Goal: Task Accomplishment & Management: Manage account settings

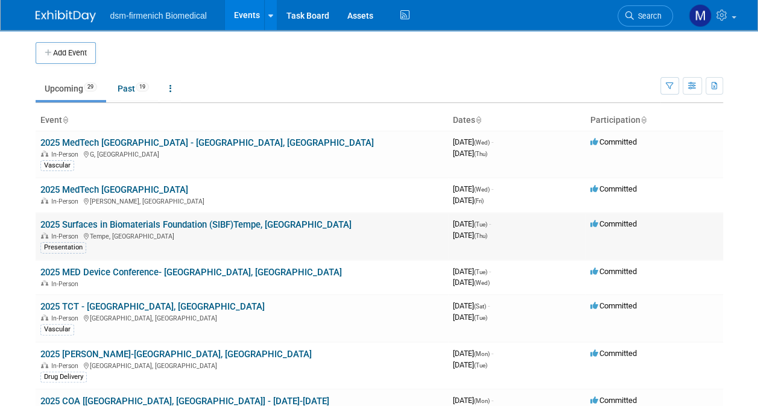
click at [135, 219] on link "2025 Surfaces in Biomaterials Foundation (SIBF)Tempe, [GEOGRAPHIC_DATA]" at bounding box center [195, 224] width 311 height 11
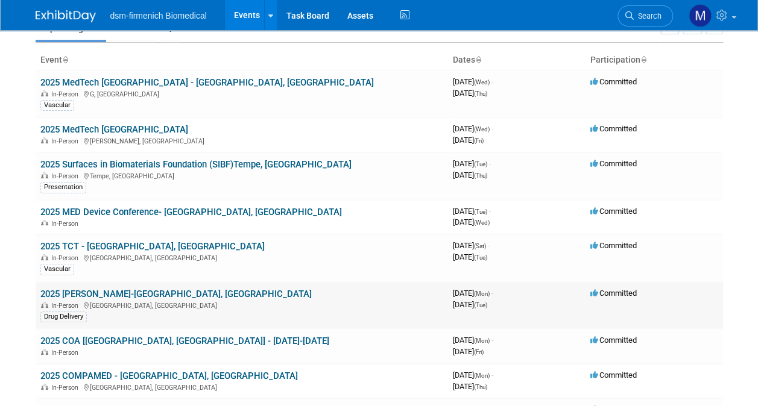
scroll to position [121, 0]
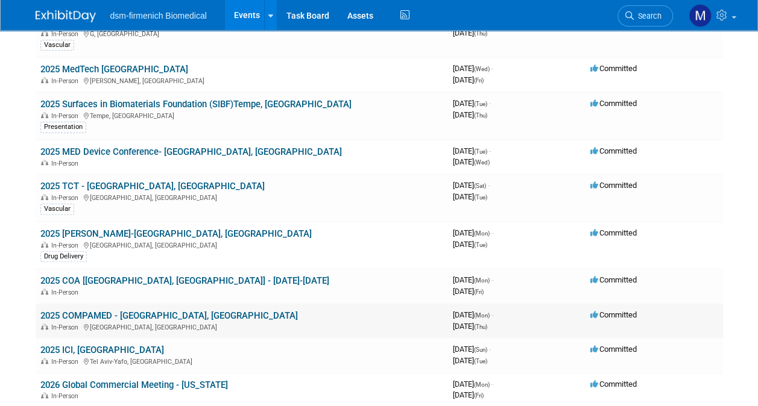
click at [77, 318] on link "2025 COMPAMED - [GEOGRAPHIC_DATA], [GEOGRAPHIC_DATA]" at bounding box center [168, 316] width 257 height 11
click at [78, 232] on link "2025 [PERSON_NAME]-[GEOGRAPHIC_DATA], [GEOGRAPHIC_DATA]" at bounding box center [175, 234] width 271 height 11
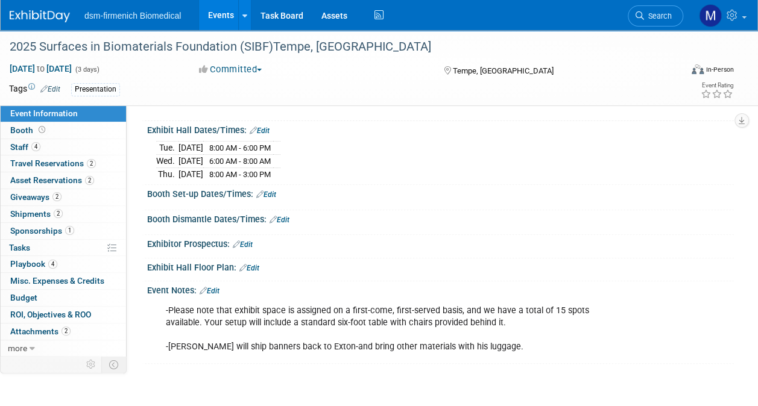
scroll to position [121, 0]
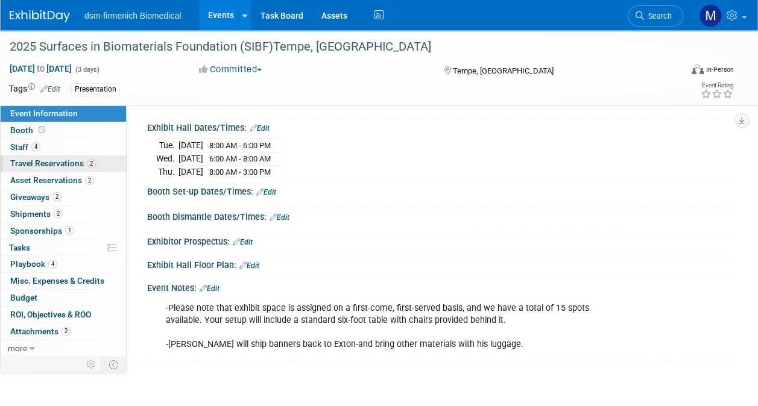
click at [51, 164] on span "Travel Reservations 2" at bounding box center [53, 164] width 86 height 10
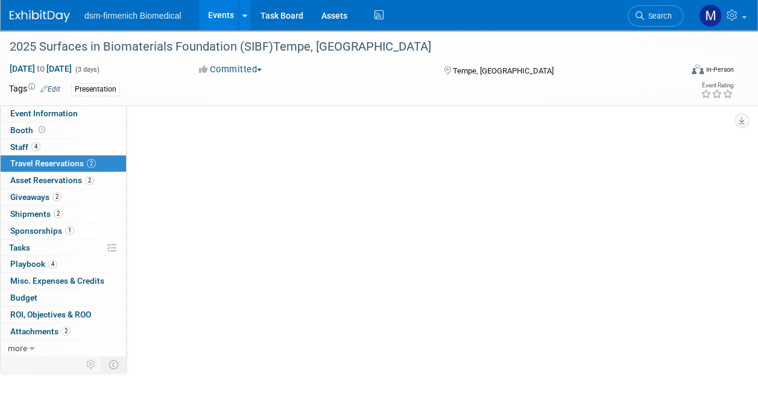
scroll to position [0, 0]
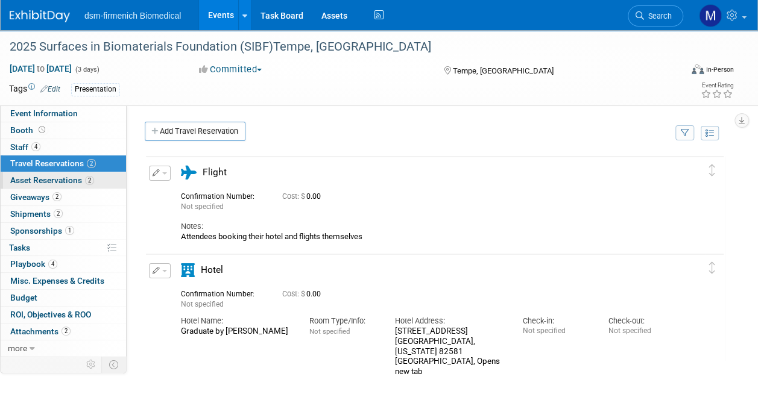
click at [64, 180] on span "Asset Reservations 2" at bounding box center [52, 180] width 84 height 10
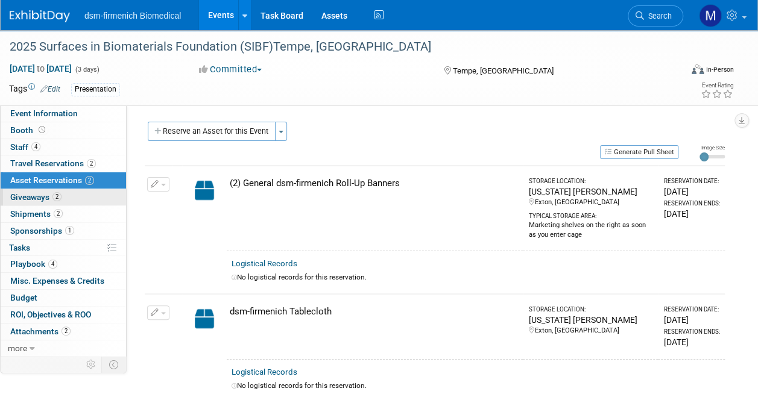
click at [36, 196] on span "Giveaways 2" at bounding box center [35, 197] width 51 height 10
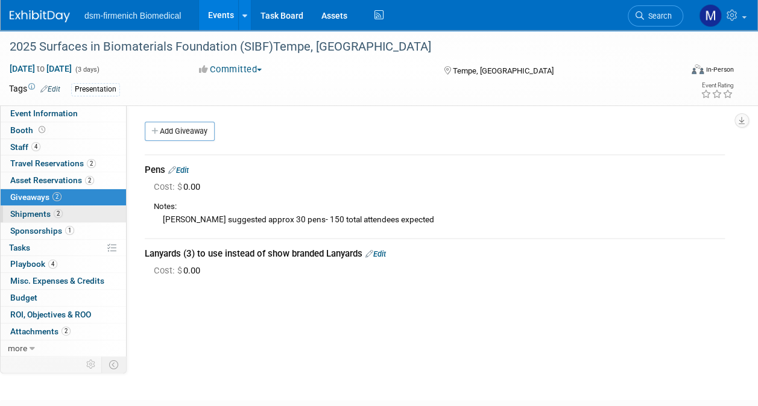
click at [24, 211] on span "Shipments 2" at bounding box center [36, 214] width 52 height 10
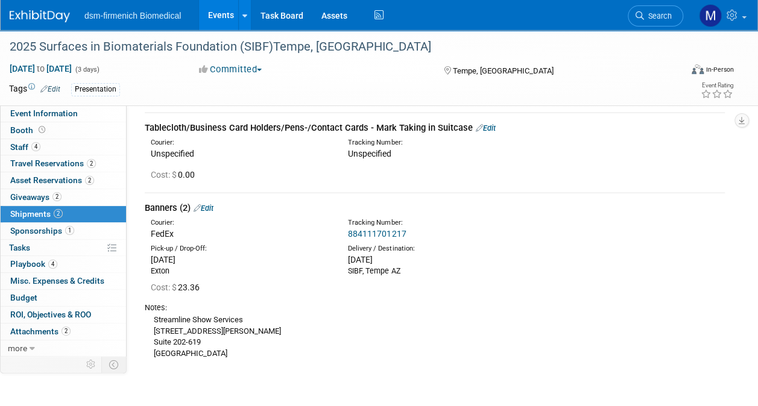
scroll to position [60, 0]
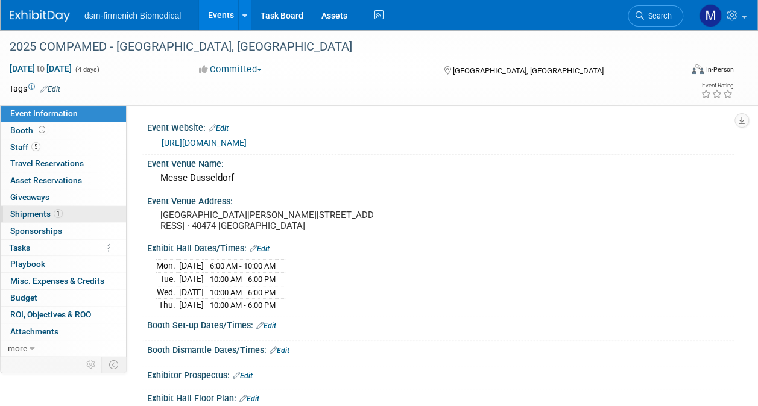
click at [41, 213] on span "Shipments 1" at bounding box center [36, 214] width 52 height 10
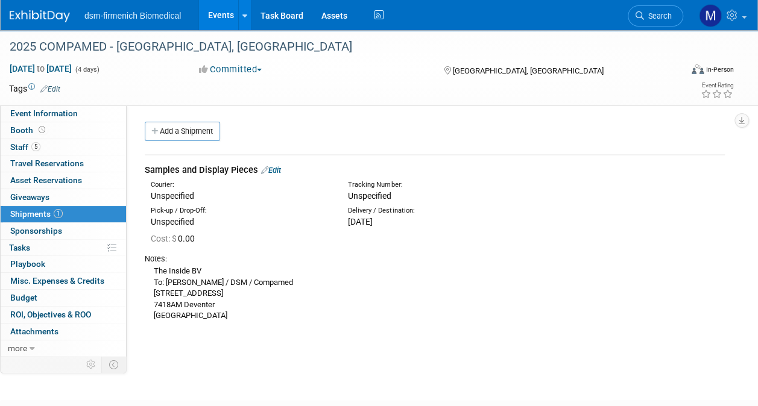
click at [270, 169] on link "Edit" at bounding box center [271, 170] width 20 height 9
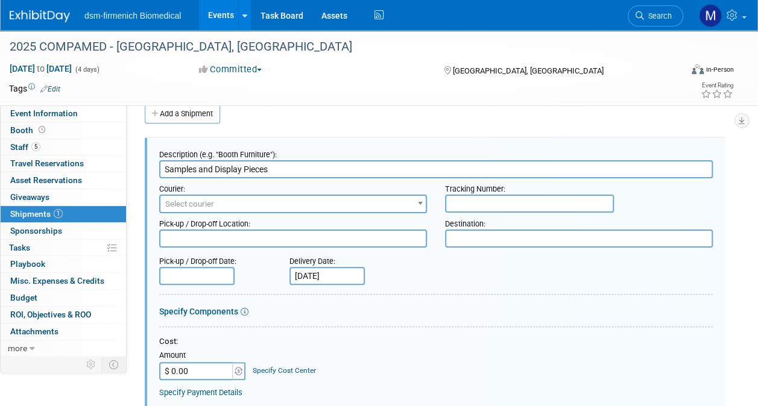
click at [176, 203] on span "Select courier" at bounding box center [189, 204] width 49 height 9
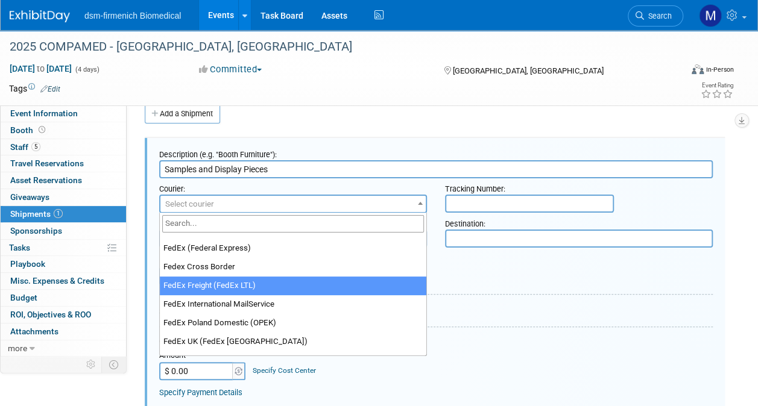
scroll to position [3919, 0]
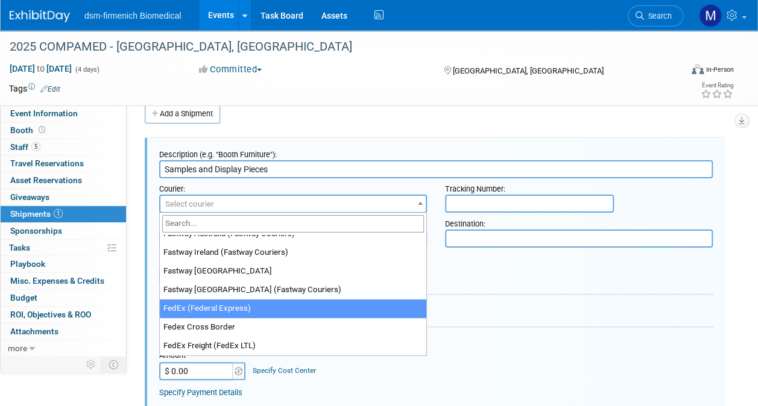
select select "206"
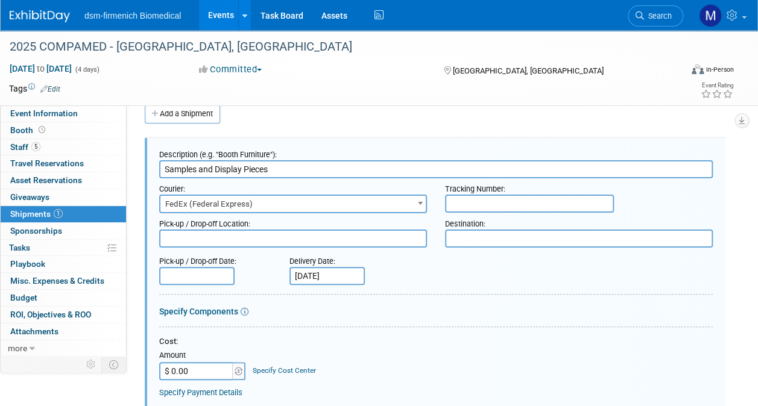
click at [473, 205] on input "text" at bounding box center [529, 204] width 169 height 18
drag, startPoint x: 188, startPoint y: 241, endPoint x: 458, endPoint y: 204, distance: 272.6
click at [458, 204] on input "text" at bounding box center [529, 204] width 169 height 18
paste input "tracking # 8844 9416 1770"
drag, startPoint x: 490, startPoint y: 203, endPoint x: 400, endPoint y: 203, distance: 89.2
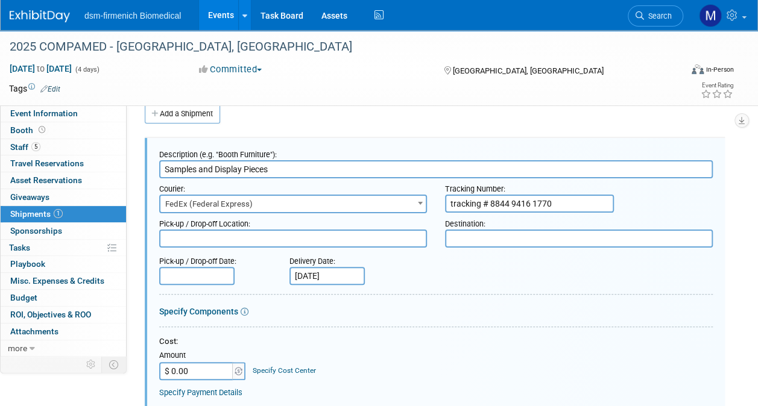
click at [400, 203] on div "Courier: 007EX 17 Post Service (17PostService) 2GO (Negros Navigation) 360 Lion…" at bounding box center [436, 195] width 572 height 35
type input "8844 9416 1770"
click at [172, 244] on textarea at bounding box center [293, 239] width 268 height 18
type textarea "e"
type textarea "Exton"
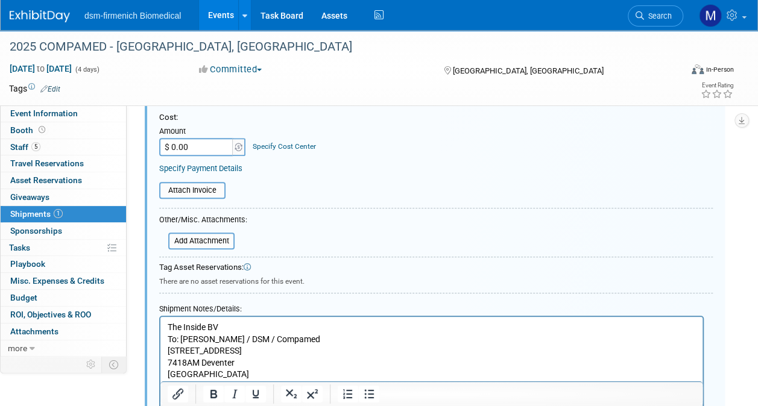
scroll to position [259, 0]
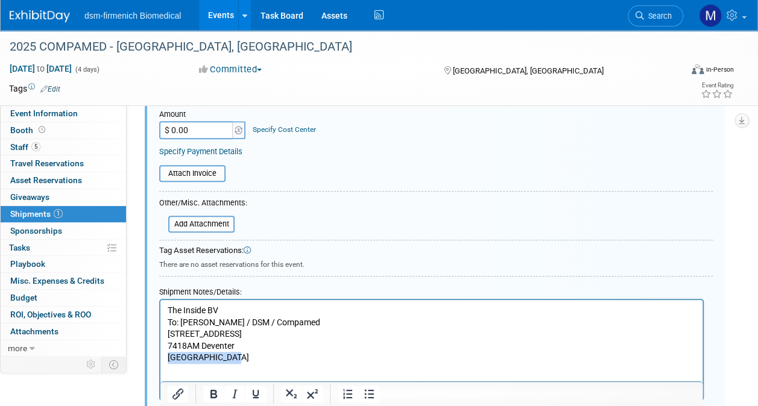
drag, startPoint x: 237, startPoint y: 359, endPoint x: 163, endPoint y: 359, distance: 74.2
click at [163, 359] on html "The Inside BV To: Isabel / DSM / Compamed Teugseweg 13 7418AM Deventer The Neth…" at bounding box center [431, 332] width 542 height 64
copy p "The Netherlands"
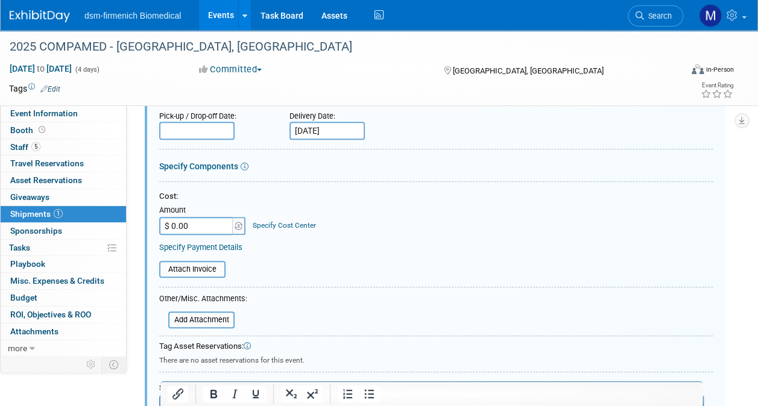
scroll to position [0, 0]
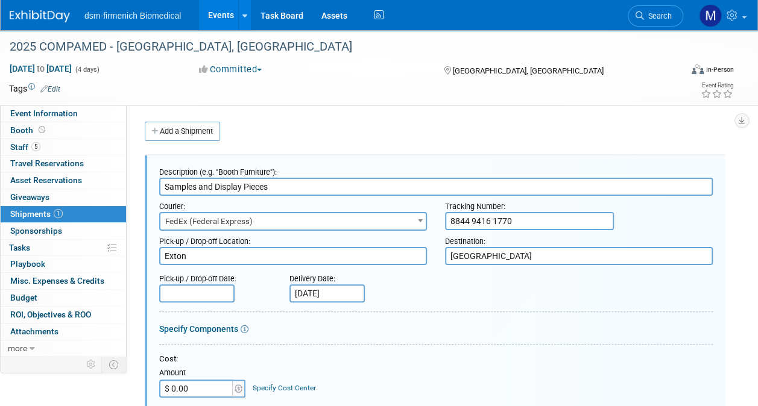
type textarea "The Netherlands"
click at [179, 285] on input "text" at bounding box center [196, 294] width 75 height 18
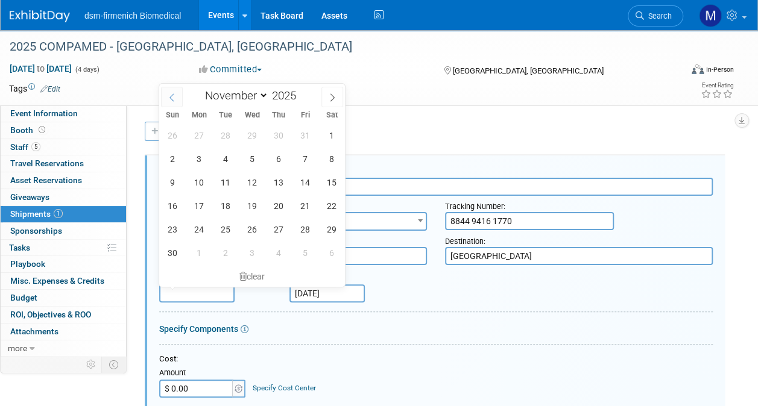
click at [168, 96] on icon at bounding box center [172, 97] width 8 height 8
select select "8"
click at [306, 181] on span "19" at bounding box center [305, 183] width 24 height 24
type input "Sep 19, 2025"
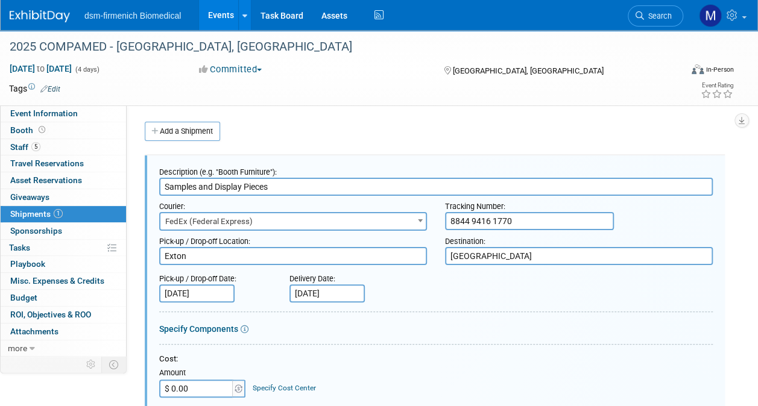
click at [247, 329] on icon at bounding box center [245, 330] width 8 height 8
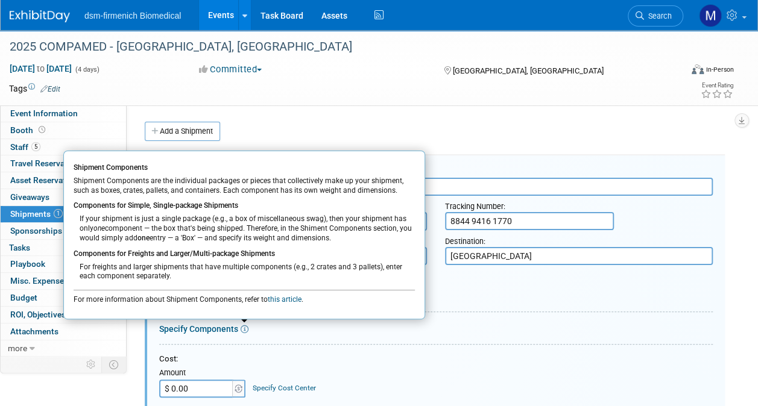
click at [269, 332] on div "Specify Components Shipment Components Shipment Components are the individual p…" at bounding box center [435, 329] width 553 height 12
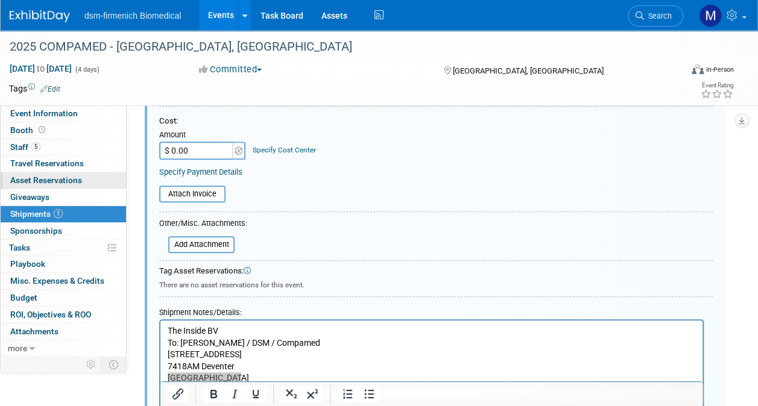
scroll to position [181, 0]
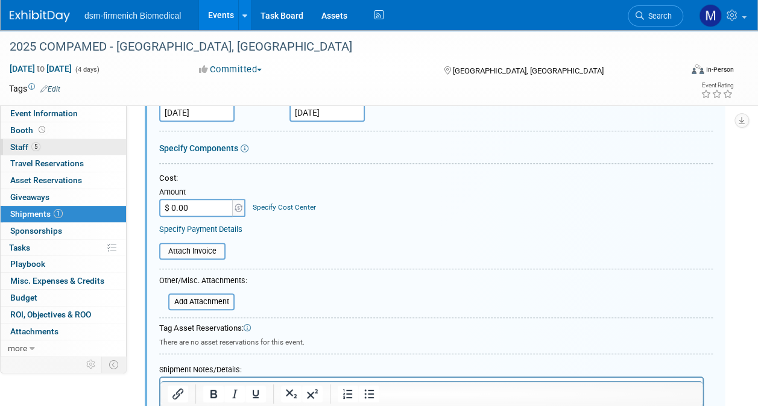
click at [19, 153] on link "5 Staff 5" at bounding box center [63, 147] width 125 height 16
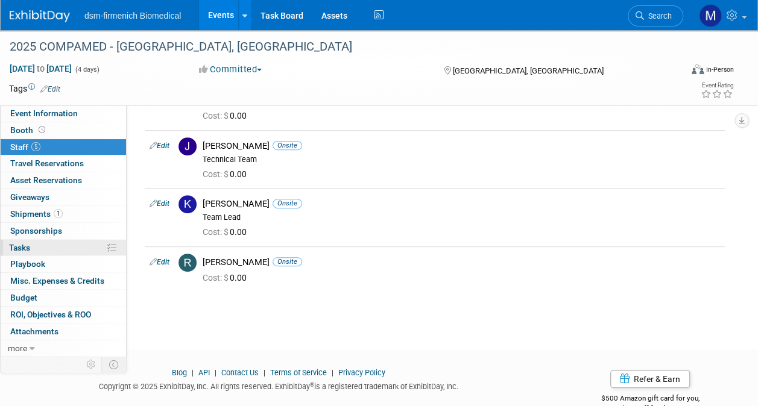
click at [109, 244] on icon at bounding box center [111, 248] width 9 height 9
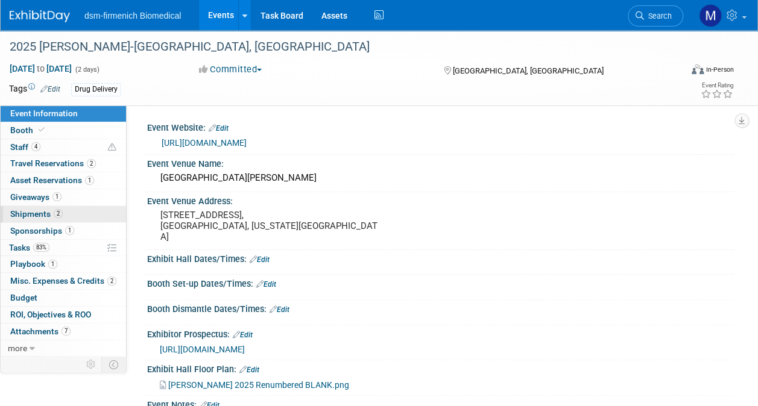
click at [45, 213] on span "Shipments 2" at bounding box center [36, 214] width 52 height 10
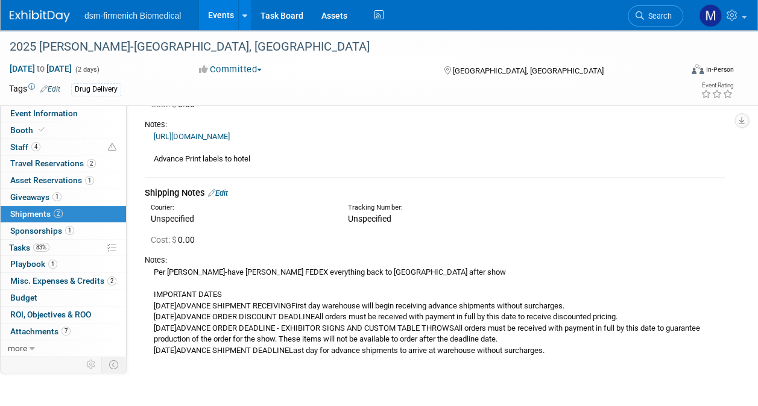
scroll to position [121, 0]
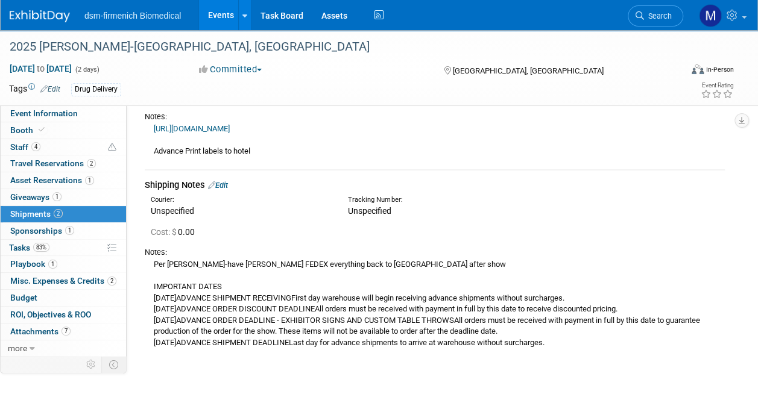
click at [157, 254] on div "Notes:" at bounding box center [435, 252] width 580 height 11
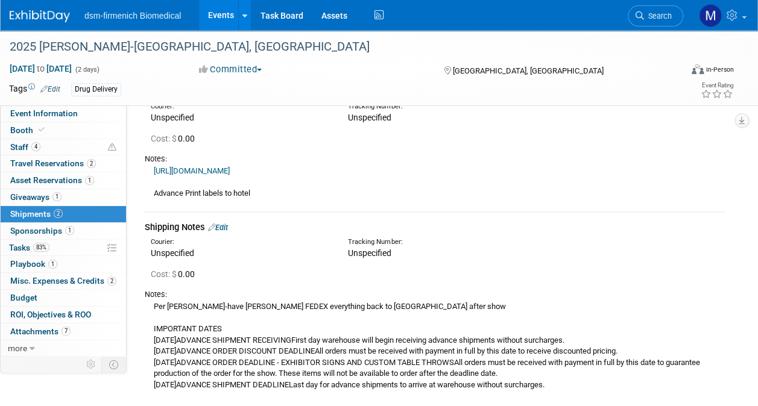
scroll to position [60, 0]
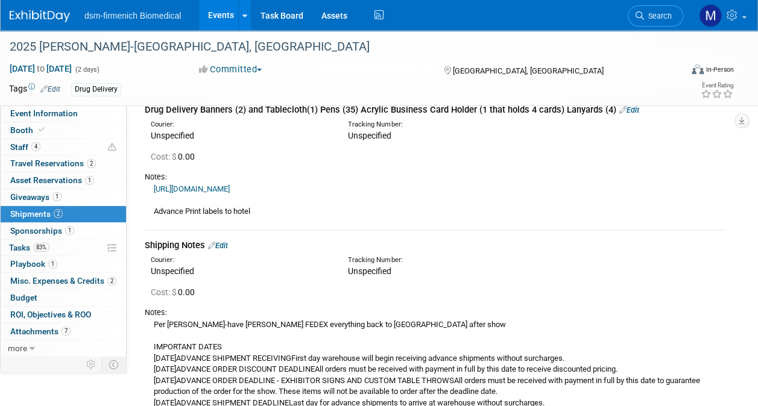
click at [221, 240] on div "Shipping Notes Edit" at bounding box center [435, 245] width 580 height 13
click at [224, 246] on link "Edit" at bounding box center [218, 245] width 20 height 9
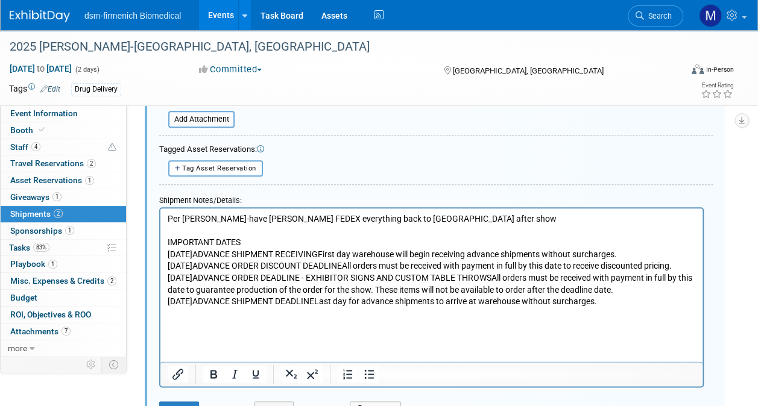
scroll to position [515, 0]
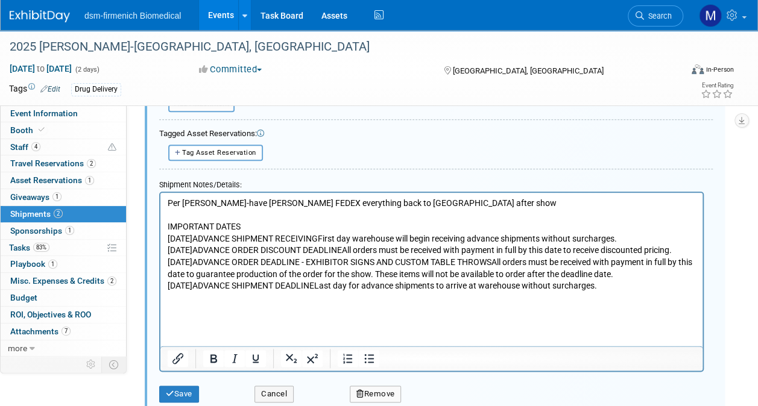
drag, startPoint x: 683, startPoint y: 314, endPoint x: 267, endPoint y: 388, distance: 422.1
click at [160, 197] on html "Per Katie-have Gina FEDEX everything back to Exton after show IMPORTANT DATES F…" at bounding box center [431, 242] width 542 height 99
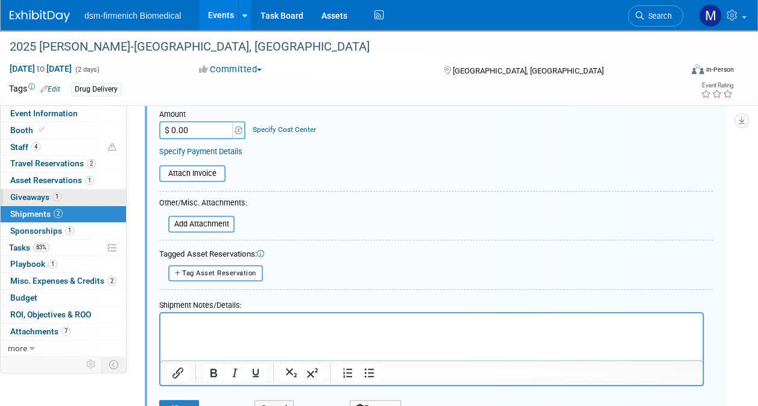
scroll to position [547, 0]
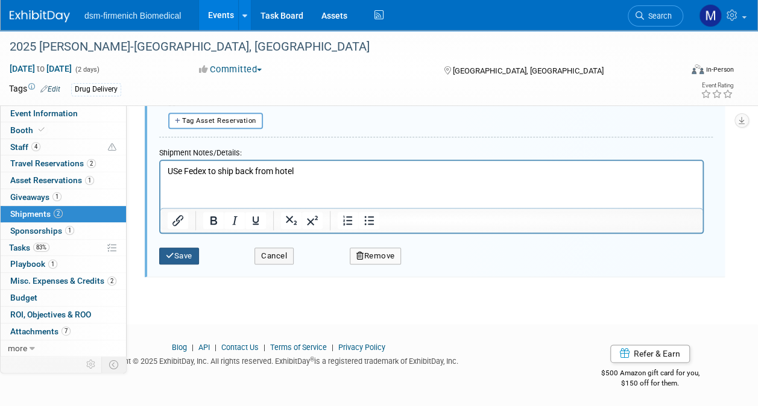
click at [176, 250] on button "Save" at bounding box center [179, 256] width 40 height 17
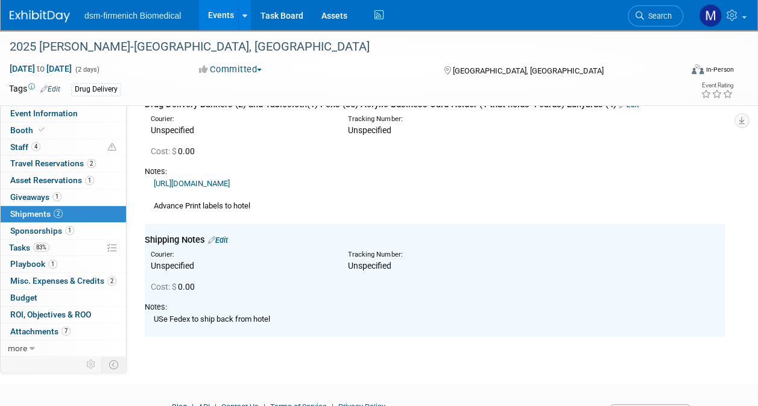
scroll to position [7, 0]
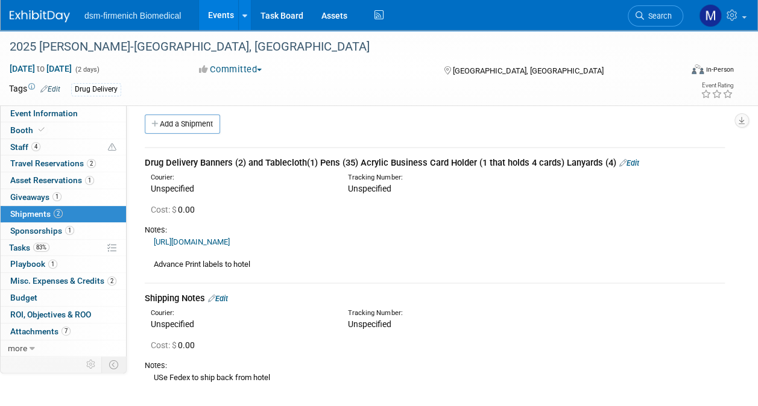
click at [230, 240] on link "https://alliance-exposition.boomerecommerce.com/Home/pages/event/EventContent.a…" at bounding box center [192, 242] width 76 height 9
click at [225, 297] on link "Edit" at bounding box center [218, 298] width 20 height 9
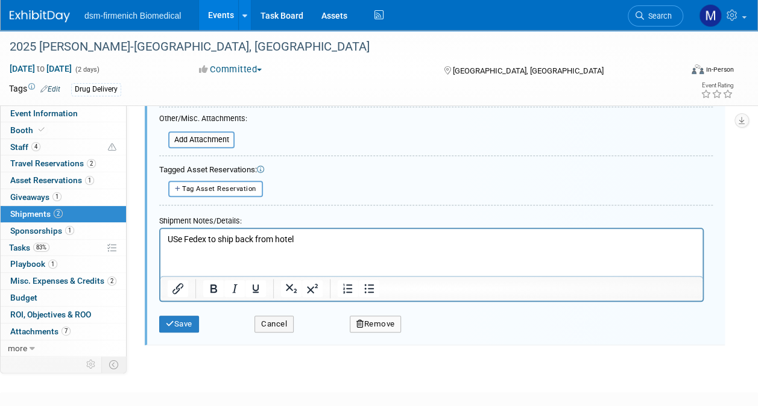
scroll to position [533, 0]
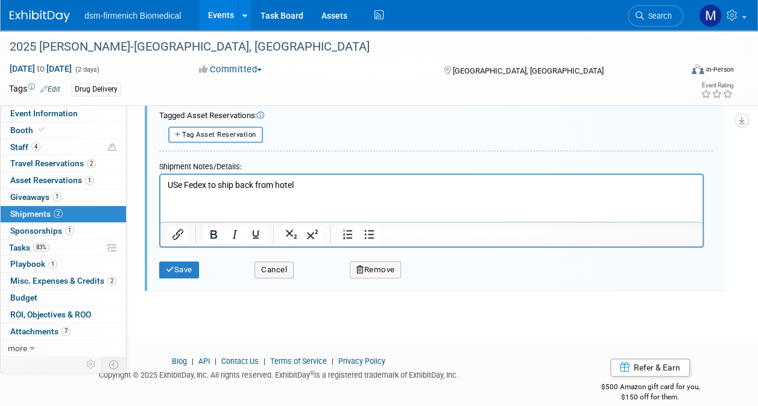
click at [310, 186] on p "USe Fedex to ship back from hotel" at bounding box center [432, 186] width 528 height 12
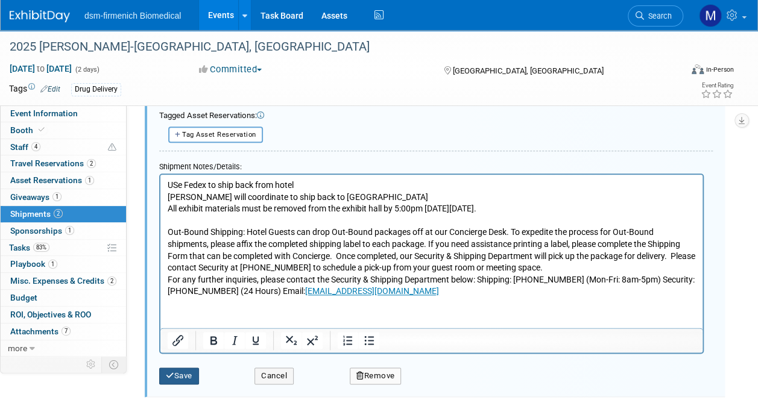
click at [174, 375] on button "Save" at bounding box center [179, 376] width 40 height 17
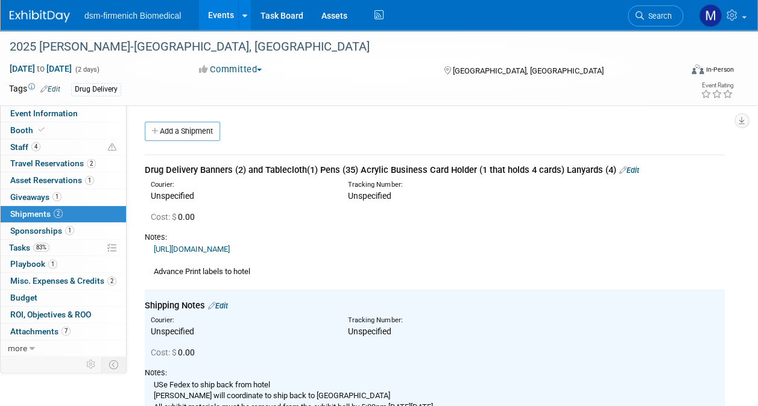
scroll to position [0, 0]
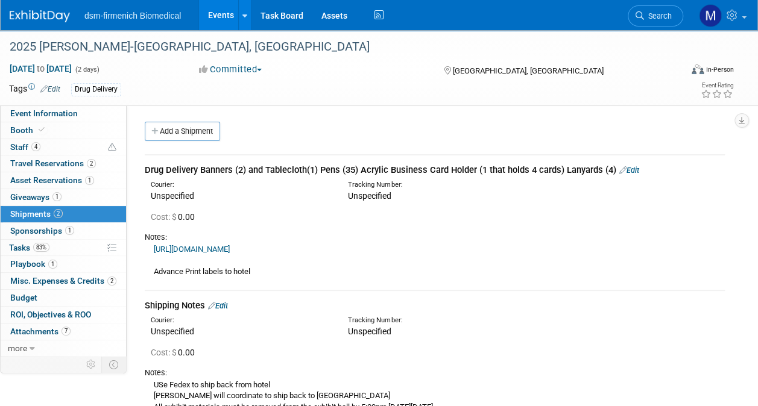
click at [230, 248] on link "https://alliance-exposition.boomerecommerce.com/Home/pages/event/EventContent.a…" at bounding box center [192, 249] width 76 height 9
click at [639, 172] on link "Edit" at bounding box center [629, 170] width 20 height 9
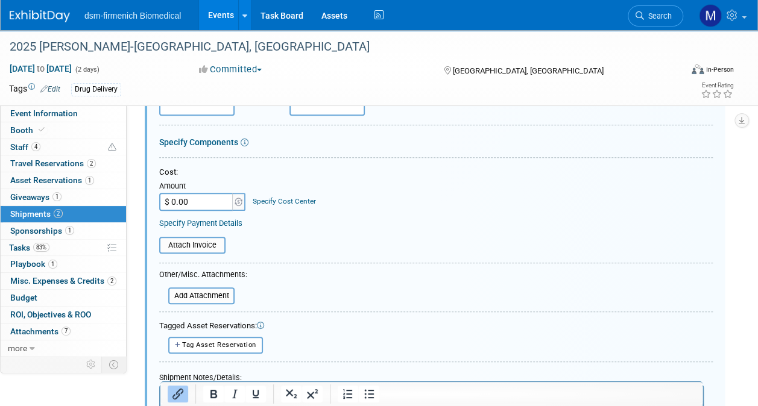
scroll to position [259, 0]
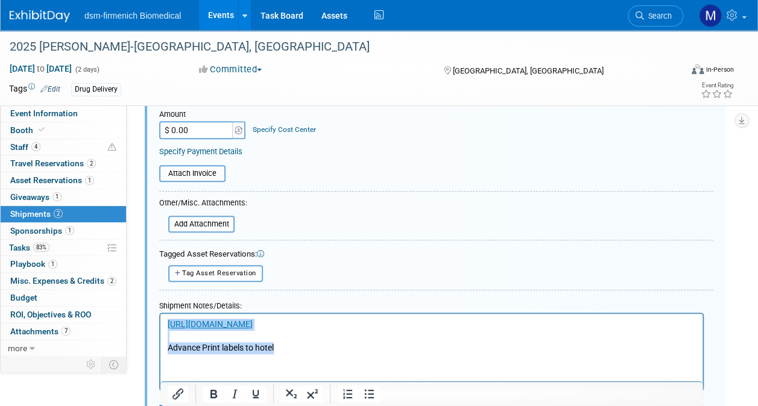
drag, startPoint x: 280, startPoint y: 349, endPoint x: 320, endPoint y: 633, distance: 286.8
click at [160, 321] on html "https://alliance-exposition.boomerecommerce.com/Home/pages/event/EventContent.a…" at bounding box center [431, 334] width 542 height 40
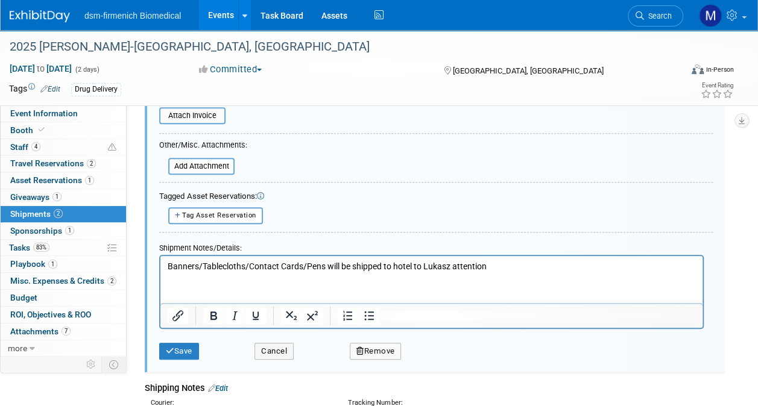
scroll to position [379, 0]
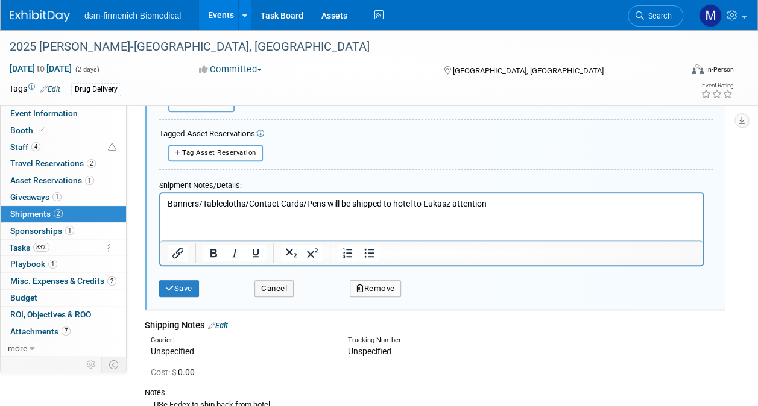
click at [496, 209] on html "Banners/Tablecloths/Contact Cards/Pens will be shipped to hotel to Lukasz atten…" at bounding box center [431, 201] width 542 height 17
click at [181, 282] on button "Save" at bounding box center [179, 288] width 40 height 17
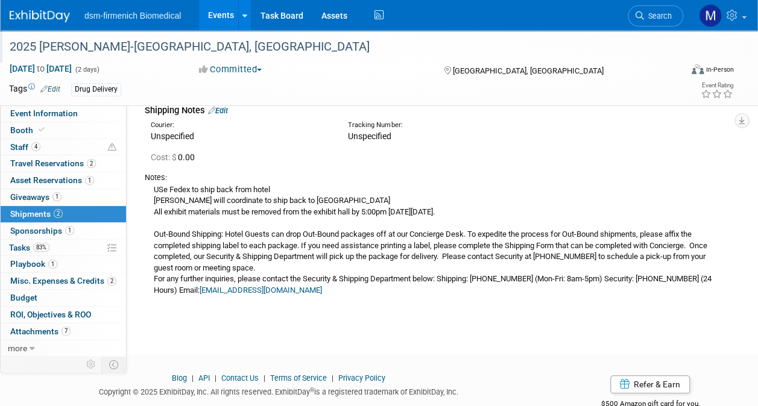
scroll to position [86, 0]
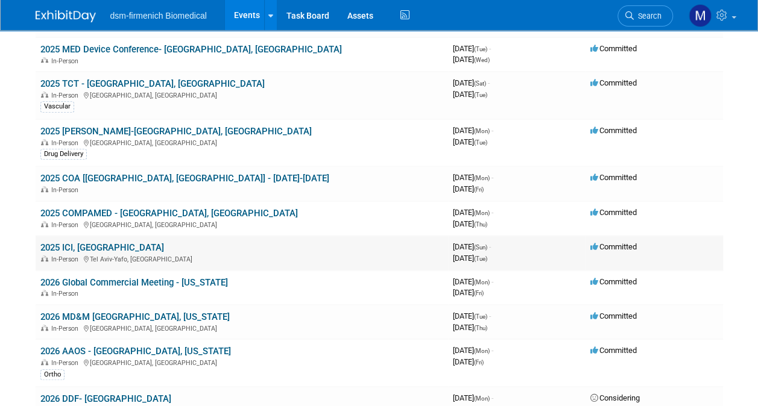
scroll to position [241, 0]
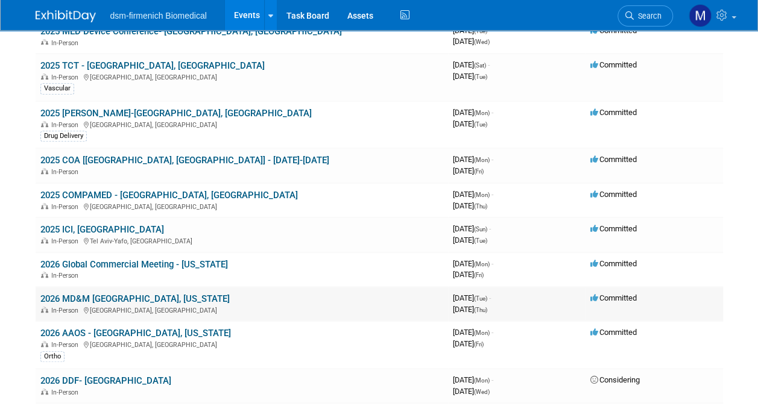
click at [84, 298] on link "2026 MD&M [GEOGRAPHIC_DATA], [US_STATE]" at bounding box center [134, 299] width 189 height 11
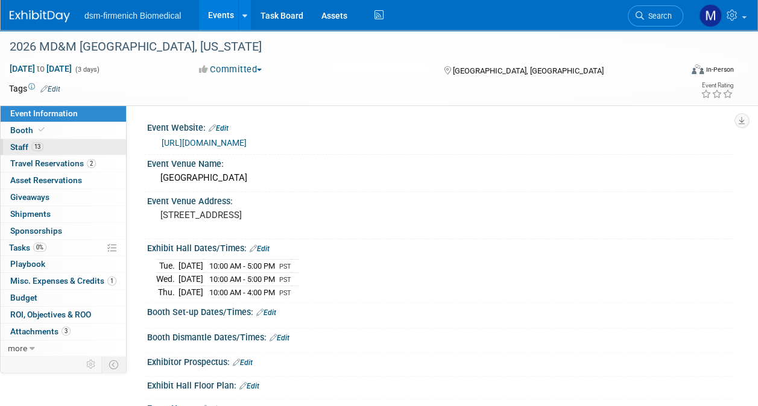
click at [25, 150] on span "Staff 13" at bounding box center [26, 147] width 33 height 10
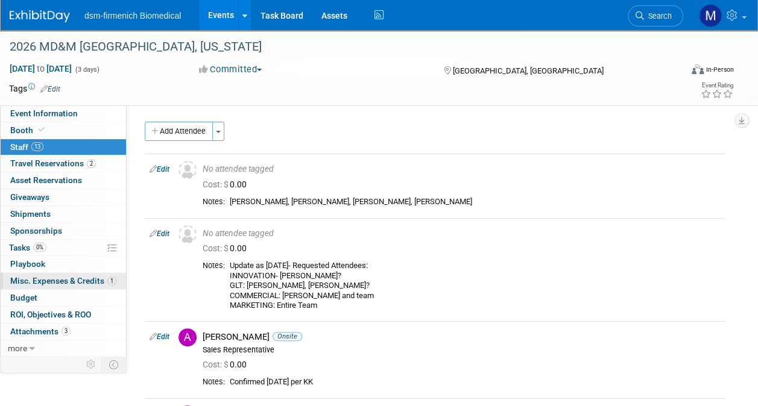
click at [63, 282] on span "Misc. Expenses & Credits 1" at bounding box center [63, 281] width 106 height 10
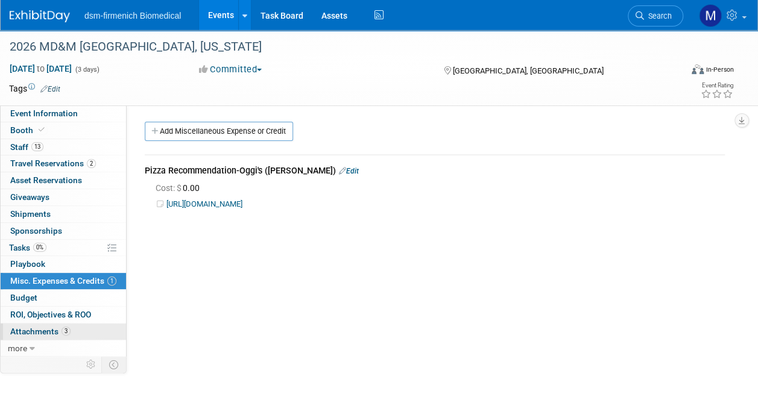
click at [56, 332] on span "Attachments 3" at bounding box center [40, 332] width 60 height 10
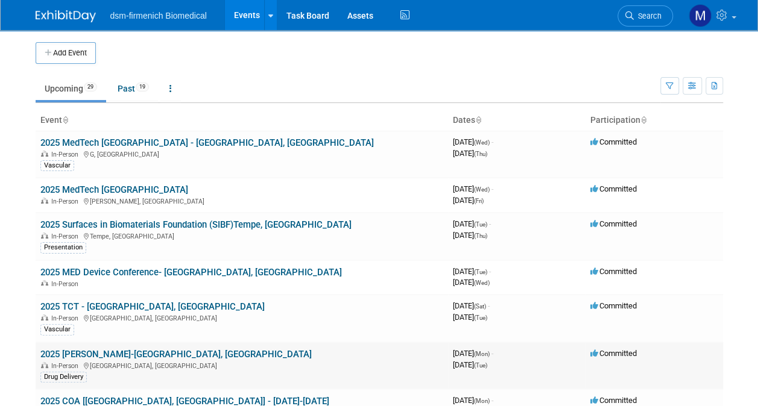
click at [82, 352] on link "2025 [PERSON_NAME]-[GEOGRAPHIC_DATA], [GEOGRAPHIC_DATA]" at bounding box center [175, 354] width 271 height 11
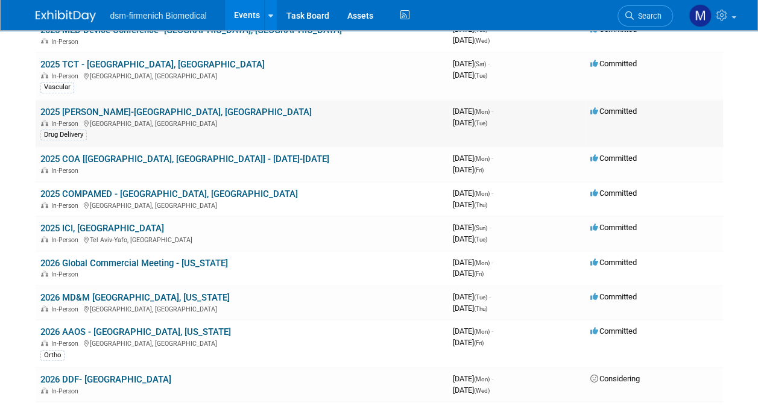
scroll to position [301, 0]
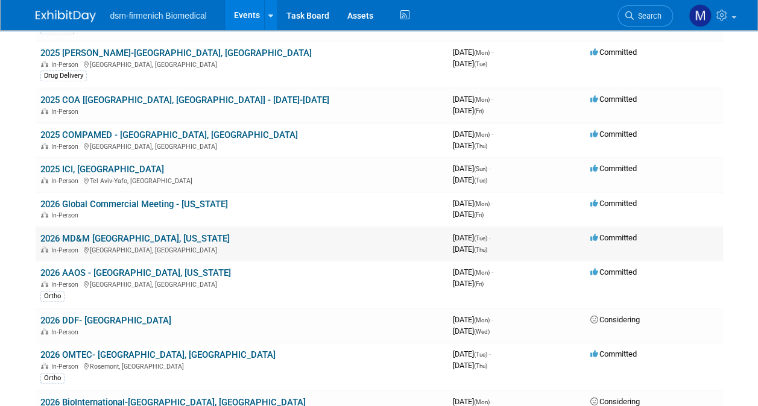
click at [110, 235] on link "2026 MD&M [GEOGRAPHIC_DATA], [US_STATE]" at bounding box center [134, 238] width 189 height 11
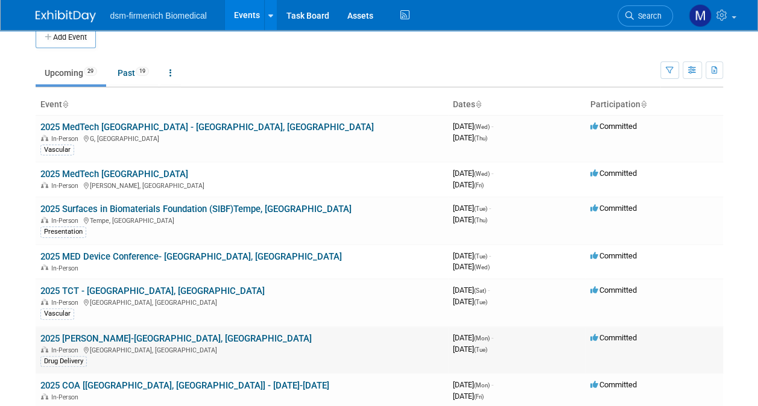
scroll to position [0, 0]
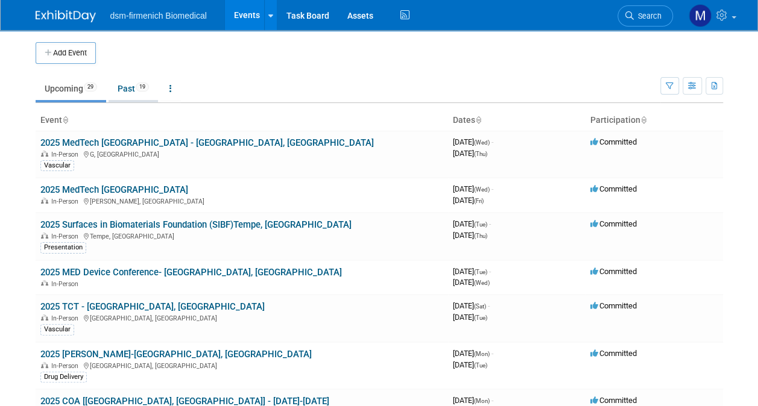
click at [136, 86] on link "Past 19" at bounding box center [133, 88] width 49 height 23
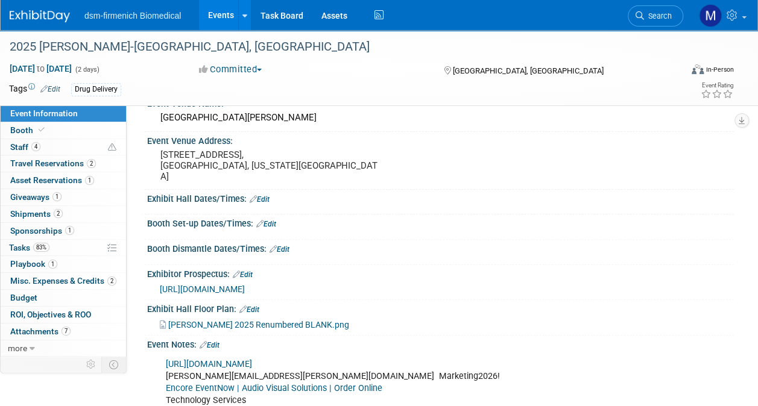
scroll to position [121, 0]
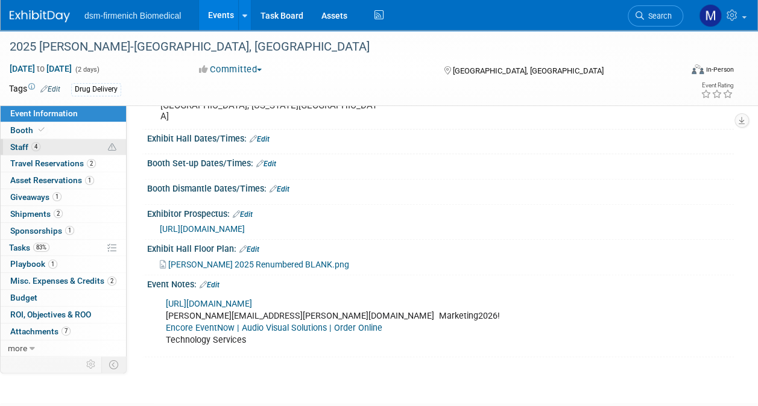
click at [24, 147] on span "Staff 4" at bounding box center [25, 147] width 30 height 10
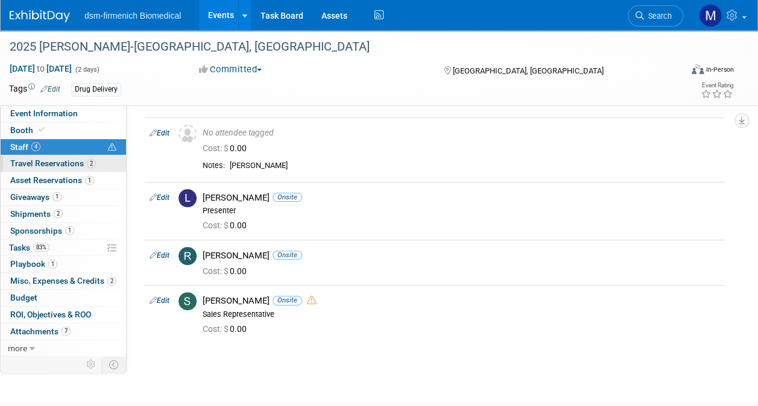
scroll to position [60, 0]
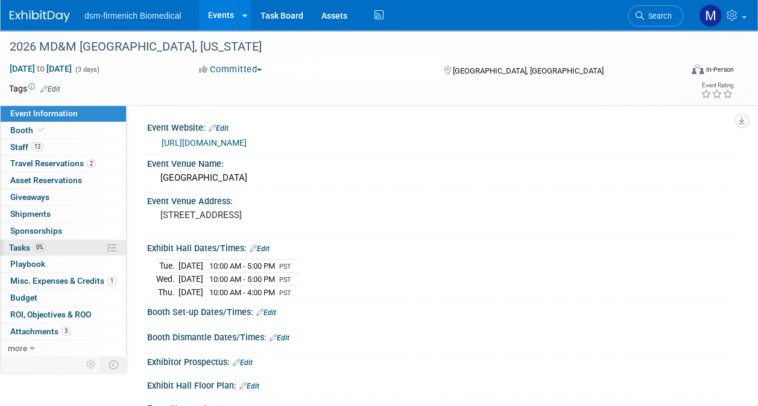
click at [29, 247] on span "Tasks 0%" at bounding box center [27, 248] width 37 height 10
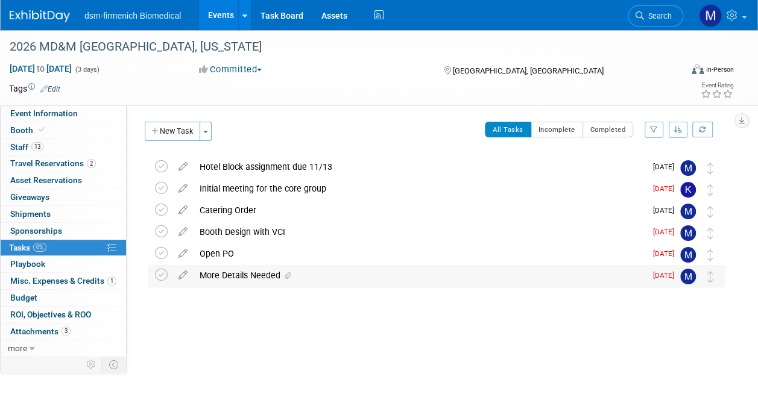
click at [673, 278] on span "Sep 17" at bounding box center [666, 275] width 27 height 8
click at [181, 275] on icon at bounding box center [182, 272] width 21 height 15
select select "8"
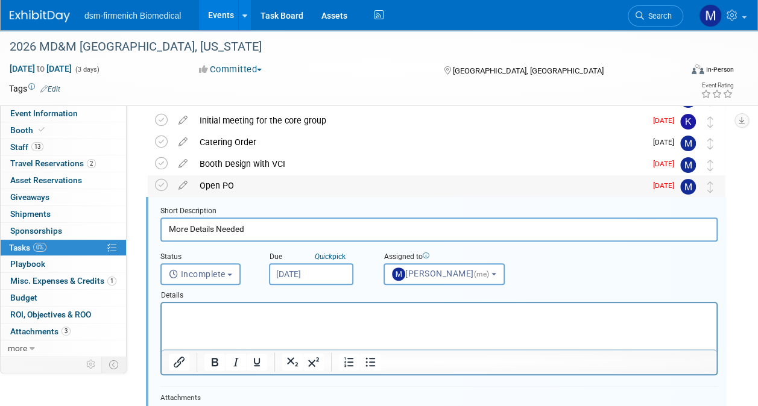
scroll to position [88, 0]
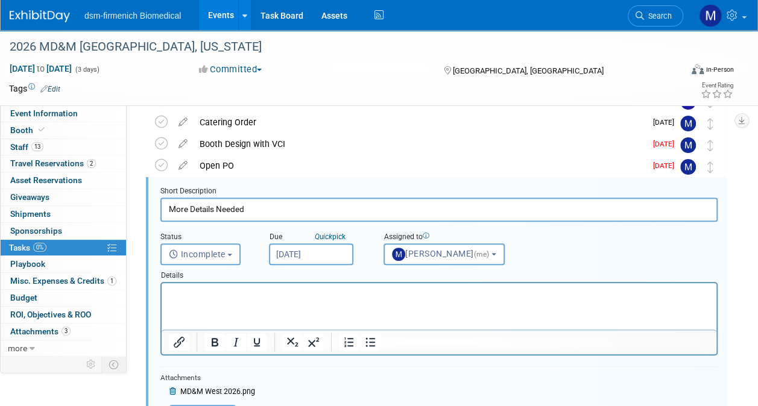
click at [308, 254] on input "Sep 17, 2025" at bounding box center [311, 255] width 84 height 22
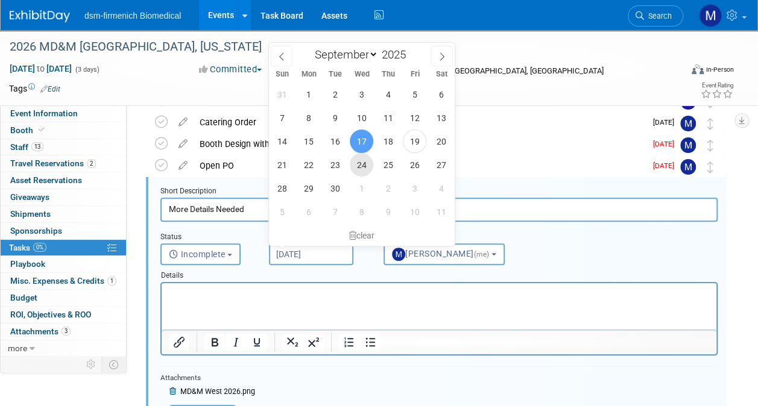
click at [359, 164] on span "24" at bounding box center [362, 165] width 24 height 24
type input "Sep 24, 2025"
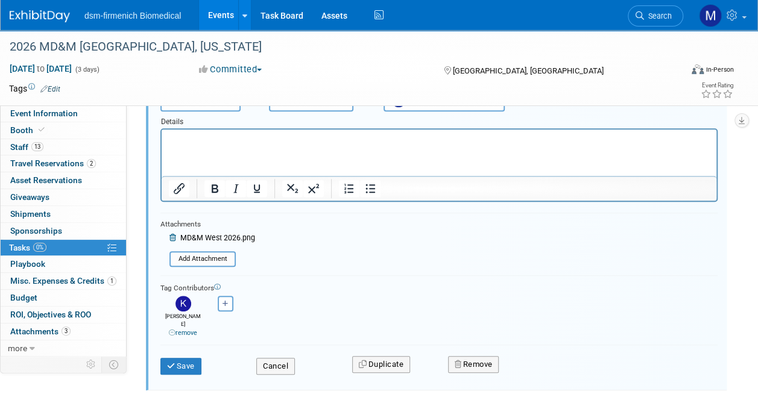
scroll to position [291, 0]
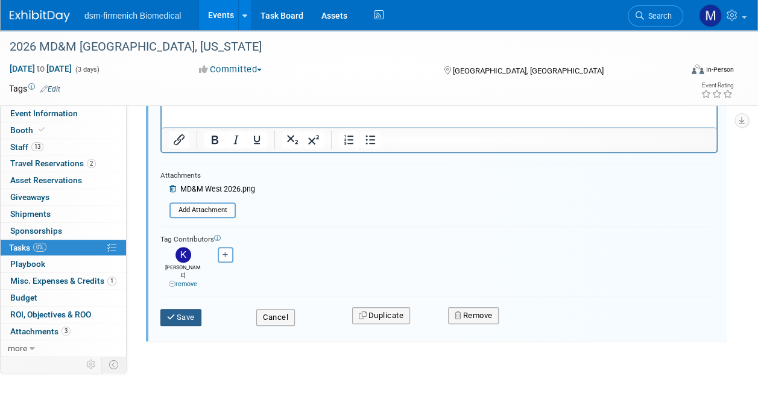
click at [191, 309] on button "Save" at bounding box center [180, 317] width 41 height 17
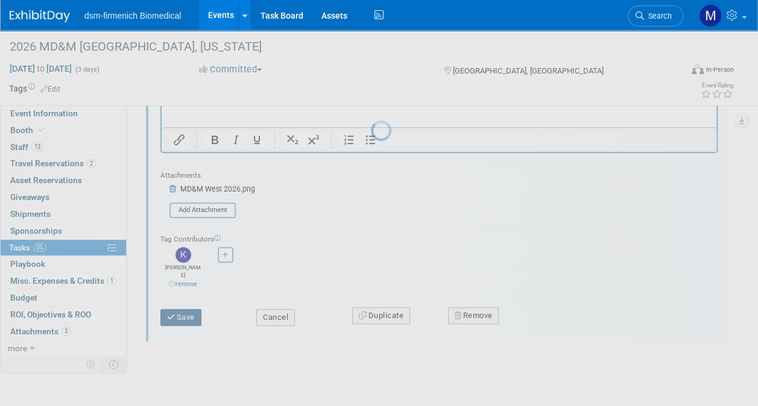
scroll to position [0, 0]
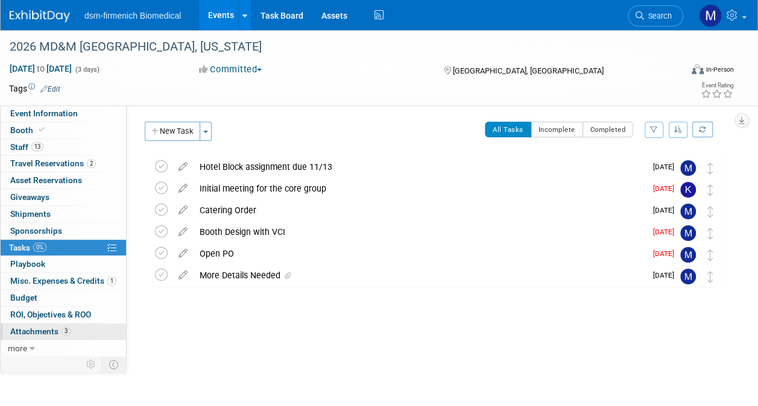
click at [49, 328] on span "Attachments 3" at bounding box center [40, 332] width 60 height 10
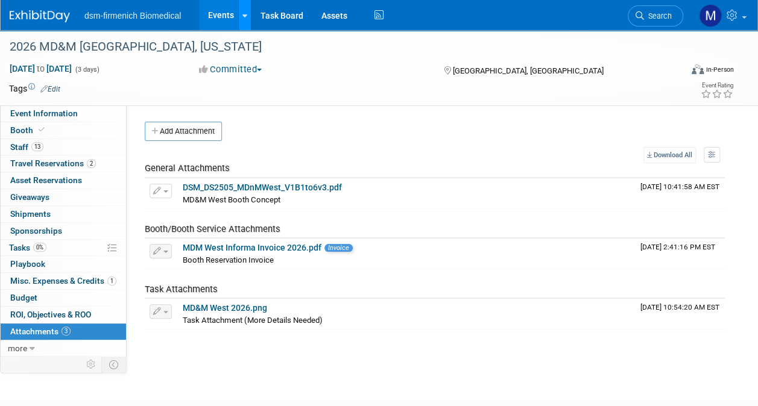
click at [242, 15] on icon at bounding box center [244, 16] width 5 height 8
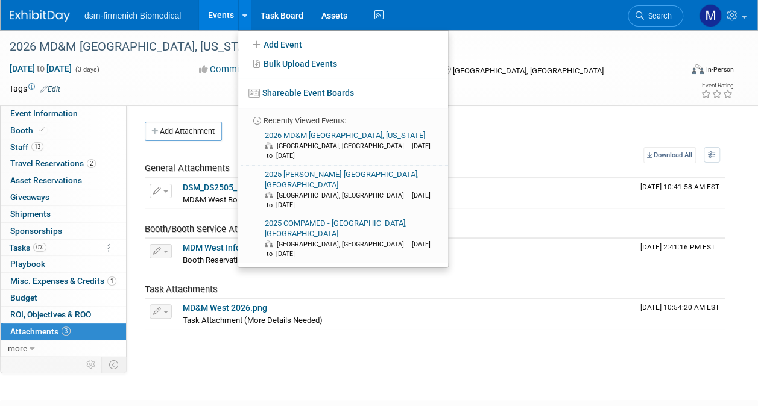
click at [512, 101] on div "Tags Edit Event Rating" at bounding box center [371, 91] width 743 height 21
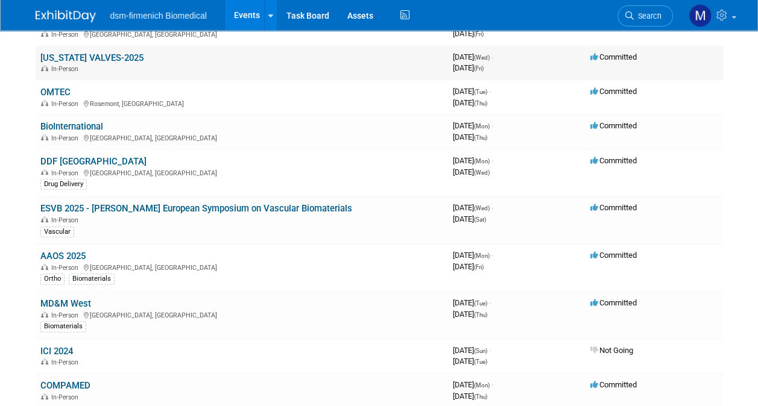
scroll to position [181, 0]
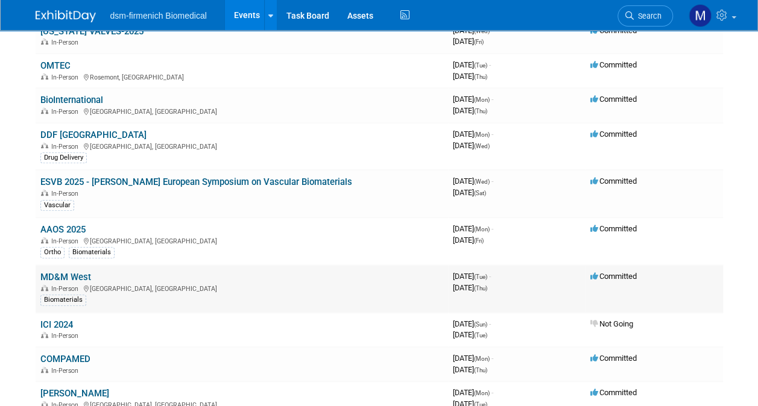
click at [69, 274] on link "MD&M West" at bounding box center [65, 277] width 51 height 11
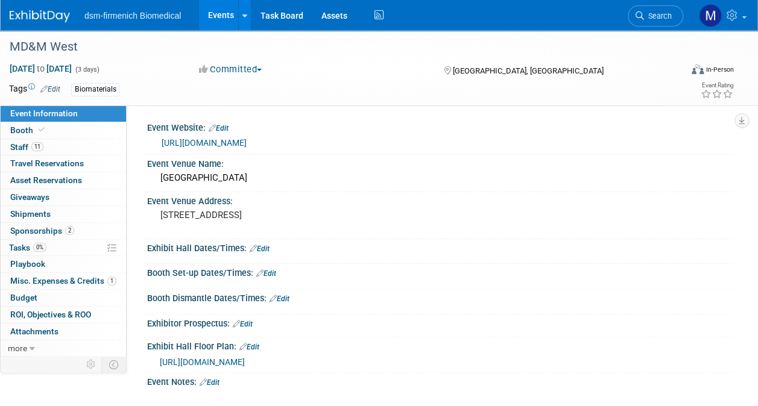
click at [227, 20] on link "Events" at bounding box center [221, 15] width 44 height 30
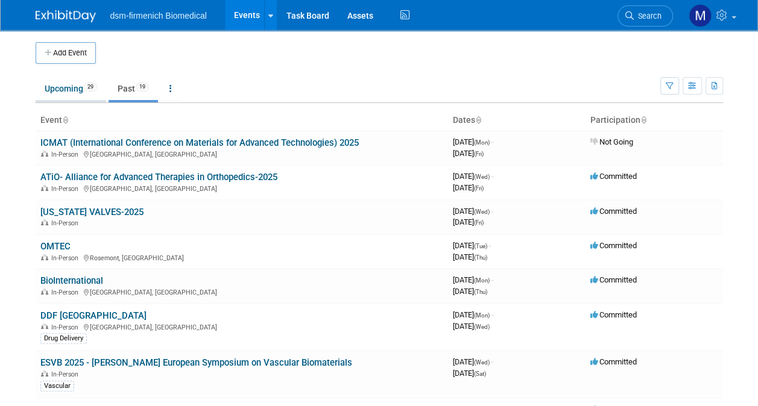
click at [51, 89] on link "Upcoming 29" at bounding box center [71, 88] width 71 height 23
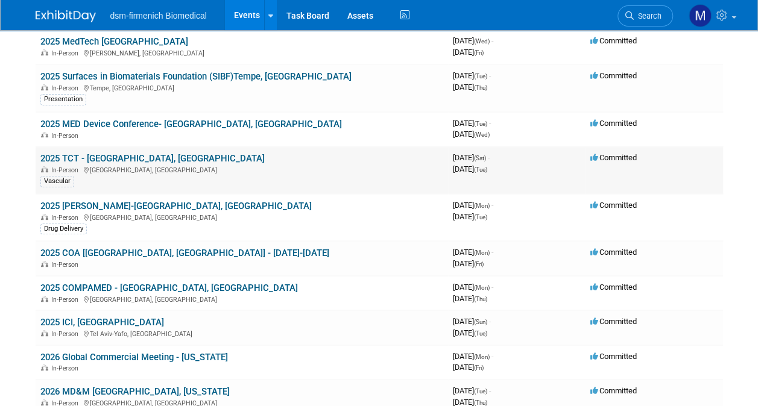
scroll to position [181, 0]
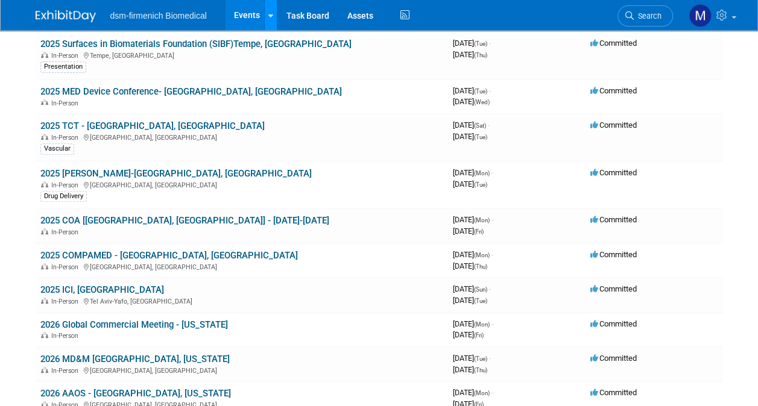
click at [269, 14] on icon at bounding box center [270, 16] width 5 height 8
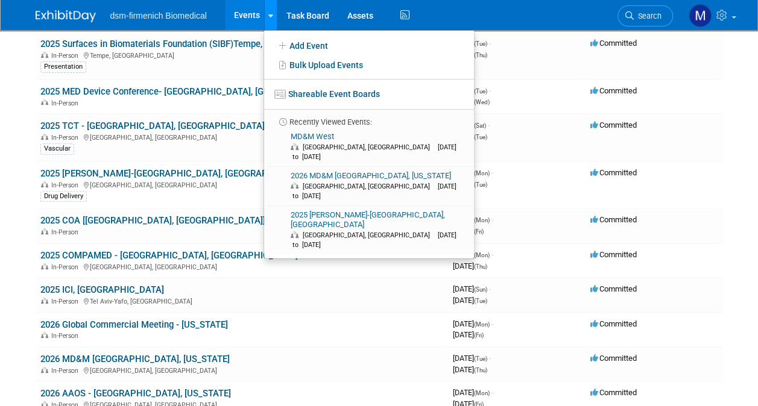
click at [269, 14] on icon at bounding box center [270, 16] width 5 height 8
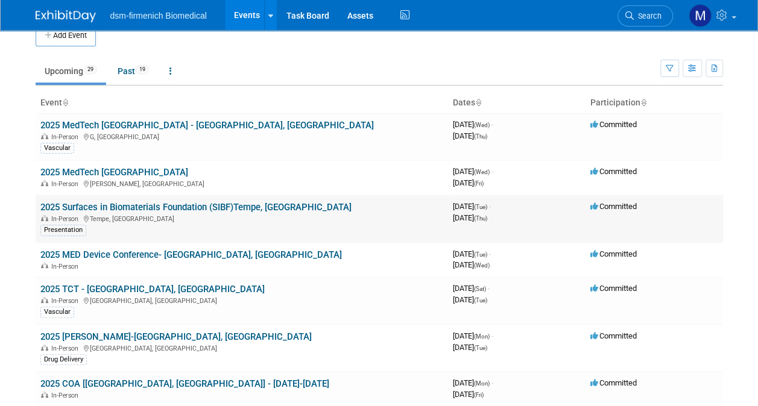
scroll to position [0, 0]
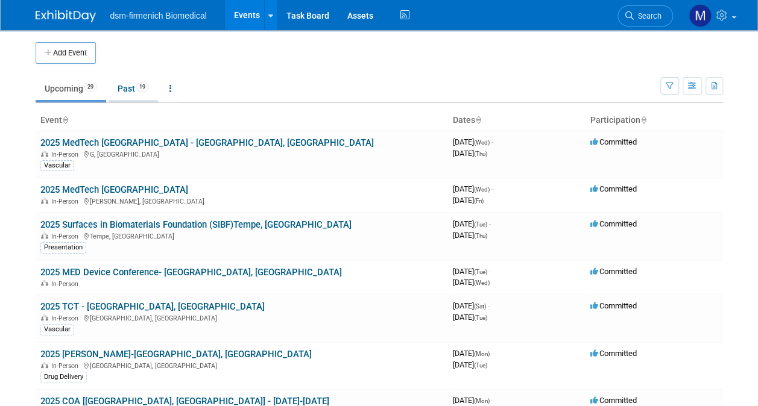
click at [124, 82] on link "Past 19" at bounding box center [133, 88] width 49 height 23
click at [73, 90] on link "Upcoming 29" at bounding box center [71, 88] width 71 height 23
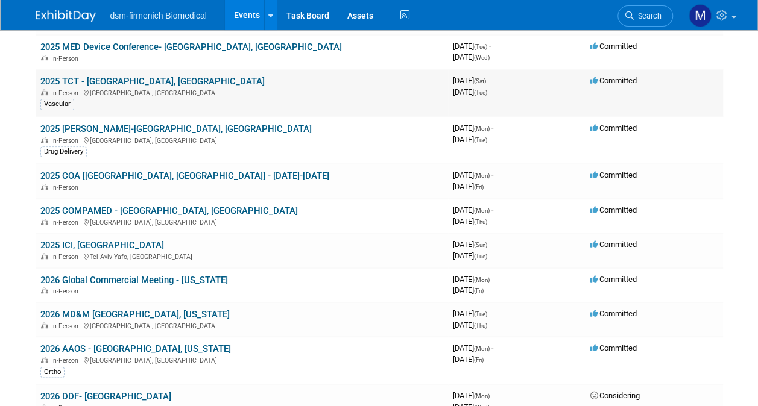
scroll to position [241, 0]
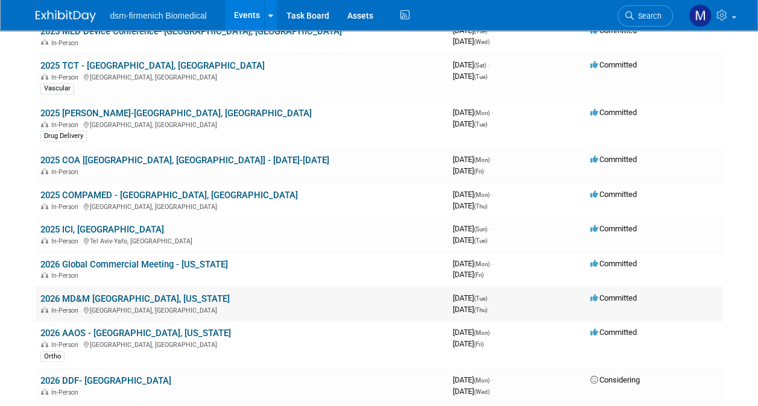
click at [64, 295] on link "2026 MD&M [GEOGRAPHIC_DATA], [US_STATE]" at bounding box center [134, 299] width 189 height 11
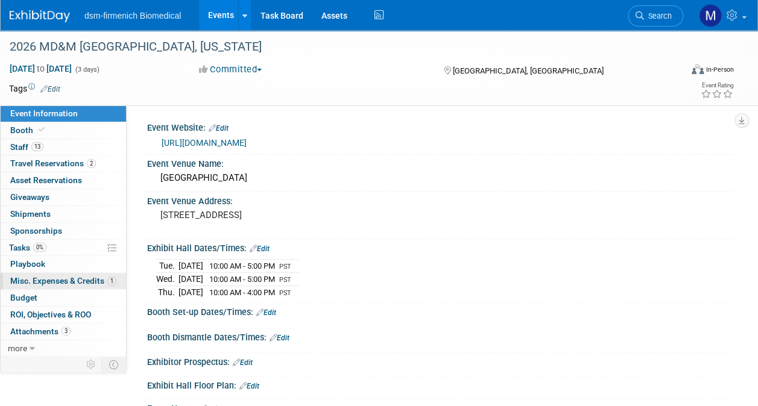
click at [49, 281] on span "Misc. Expenses & Credits 1" at bounding box center [63, 281] width 106 height 10
